Goal: Transaction & Acquisition: Subscribe to service/newsletter

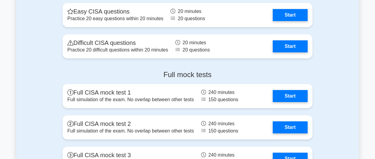
scroll to position [1043, 0]
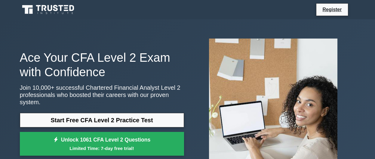
scroll to position [169, 0]
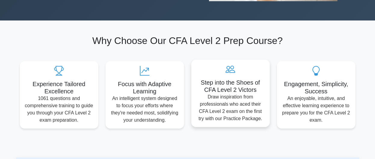
click at [211, 65] on icon at bounding box center [230, 69] width 69 height 10
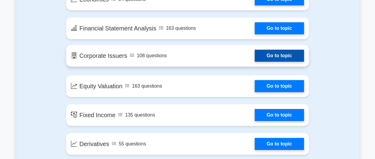
scroll to position [445, 0]
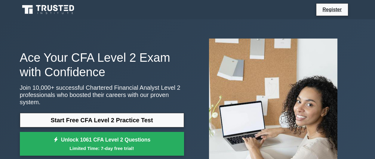
scroll to position [445, 0]
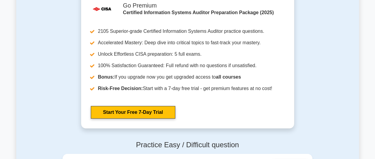
scroll to position [736, 0]
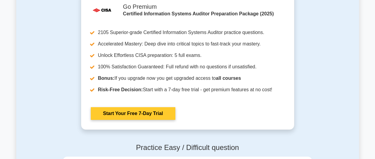
click at [149, 114] on link "Start Your Free 7-Day Trial" at bounding box center [133, 113] width 85 height 13
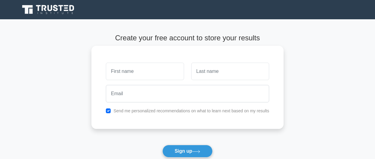
click at [145, 69] on input "text" at bounding box center [145, 71] width 78 height 17
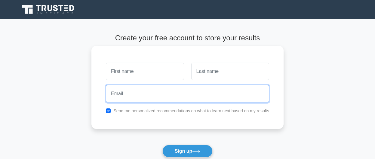
click at [138, 95] on input "email" at bounding box center [187, 93] width 163 height 17
type input "[EMAIL_ADDRESS][DOMAIN_NAME]"
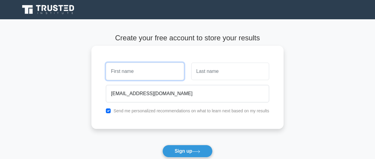
click at [142, 72] on input "text" at bounding box center [145, 71] width 78 height 17
type input "[PERSON_NAME]"
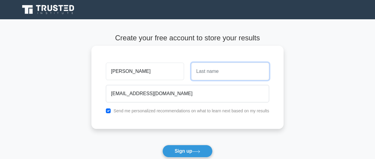
click at [214, 74] on input "text" at bounding box center [230, 71] width 78 height 17
type input "Omollo"
click at [162, 145] on button "Sign up" at bounding box center [187, 151] width 51 height 13
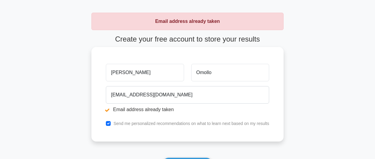
scroll to position [92, 0]
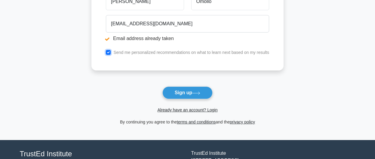
click at [110, 54] on input "checkbox" at bounding box center [108, 52] width 5 height 5
click at [110, 52] on input "checkbox" at bounding box center [108, 52] width 5 height 5
click at [110, 51] on input "checkbox" at bounding box center [108, 52] width 5 height 5
checkbox input "true"
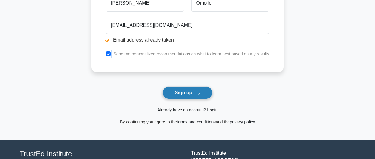
click at [187, 95] on button "Sign up" at bounding box center [187, 92] width 51 height 13
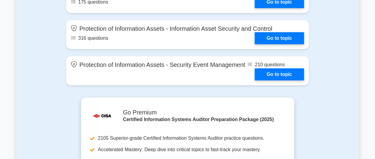
scroll to position [620, 0]
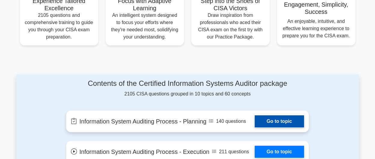
scroll to position [261, 0]
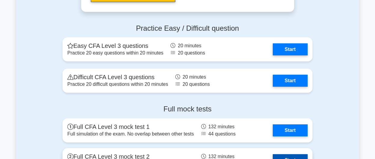
scroll to position [859, 0]
